Goal: Go to known website: Access a specific website the user already knows

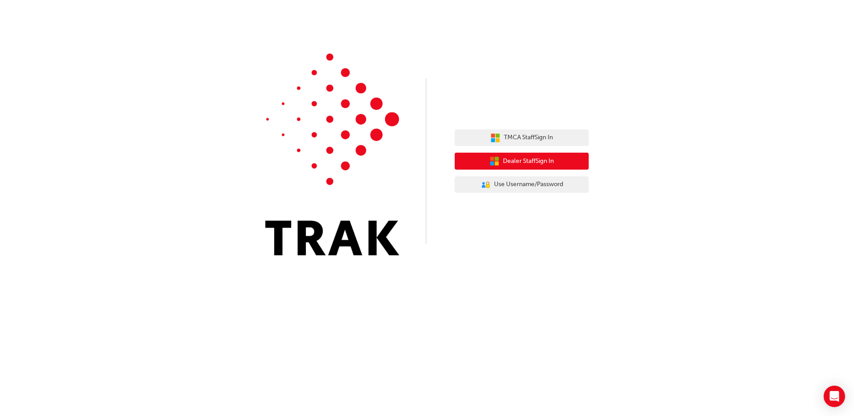
click at [564, 164] on button "Dealer Staff Sign In" at bounding box center [522, 161] width 134 height 17
